Goal: Register for event/course

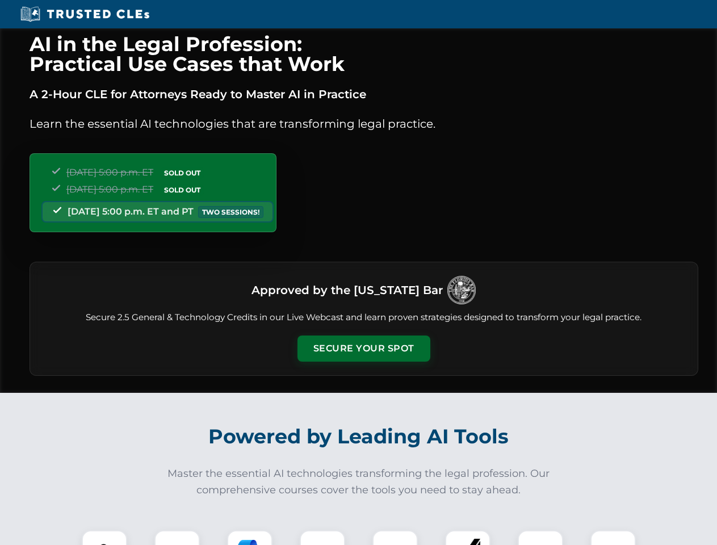
click at [363, 348] on button "Secure Your Spot" at bounding box center [363, 348] width 133 height 26
click at [104, 537] on img at bounding box center [104, 552] width 33 height 33
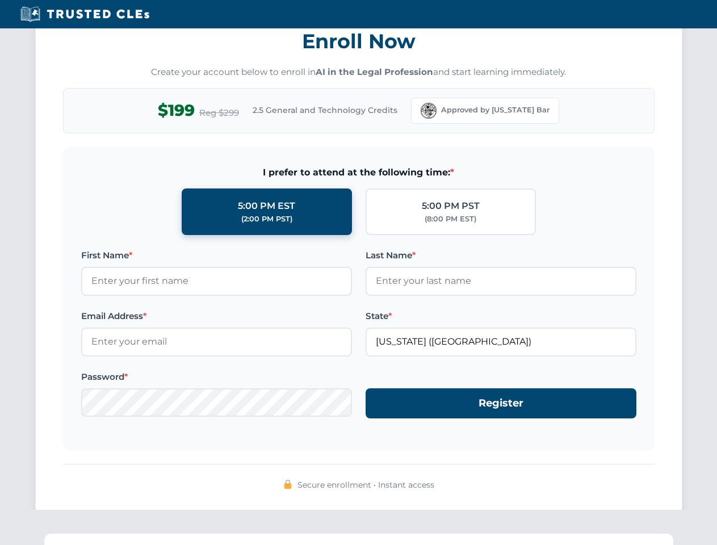
scroll to position [1114, 0]
